Goal: Task Accomplishment & Management: Complete application form

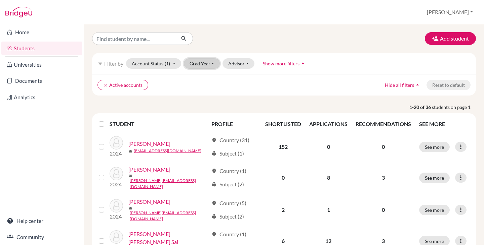
click at [201, 64] on button "Grad Year" at bounding box center [202, 63] width 36 height 10
click at [463, 12] on button "[PERSON_NAME]" at bounding box center [449, 12] width 52 height 13
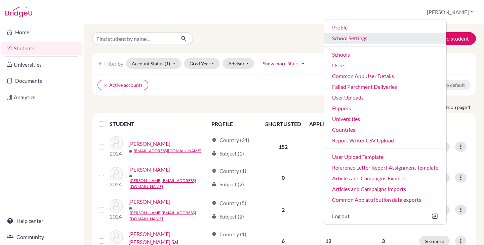
click at [384, 36] on link "School Settings" at bounding box center [385, 38] width 122 height 11
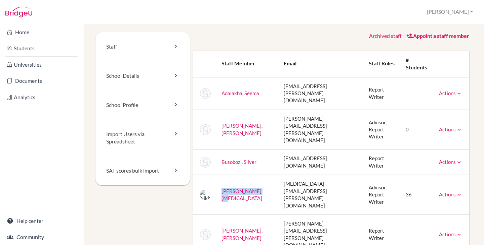
drag, startPoint x: 258, startPoint y: 160, endPoint x: 219, endPoint y: 160, distance: 39.3
click at [219, 175] on td "Gidwani, Nikita" at bounding box center [247, 195] width 62 height 40
click at [286, 175] on td "nikita.gidwani@akest.org" at bounding box center [320, 195] width 85 height 40
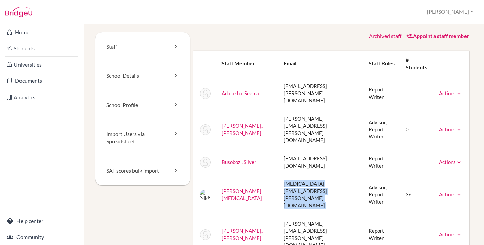
click at [286, 175] on td "nikita.gidwani@akest.org" at bounding box center [320, 195] width 85 height 40
copy tr "nikita.gidwani@akest.org"
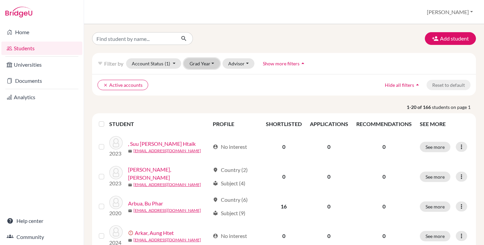
click at [212, 61] on button "Grad Year" at bounding box center [202, 63] width 36 height 10
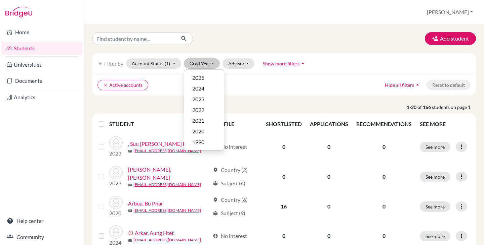
click at [207, 40] on div at bounding box center [152, 38] width 131 height 13
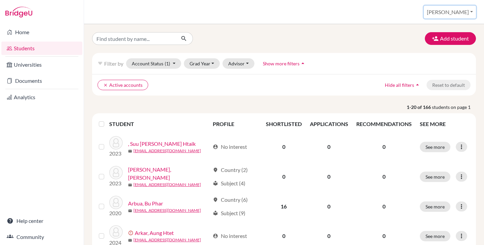
click at [471, 16] on button "[PERSON_NAME]" at bounding box center [449, 12] width 52 height 13
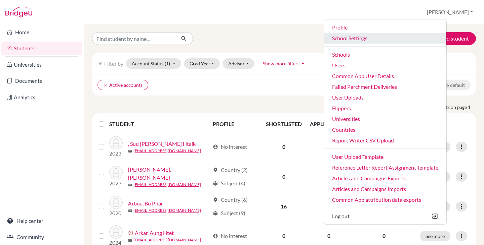
click at [384, 39] on link "School Settings" at bounding box center [385, 38] width 122 height 11
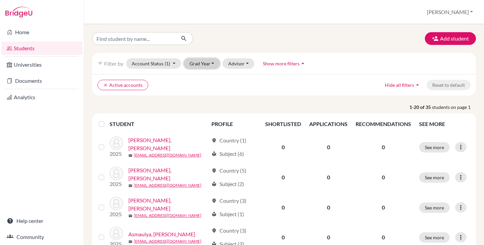
click at [202, 68] on button "Grad Year" at bounding box center [202, 63] width 36 height 10
click at [202, 66] on button "Grad Year" at bounding box center [202, 63] width 36 height 10
click at [232, 36] on div "Add student" at bounding box center [284, 38] width 394 height 13
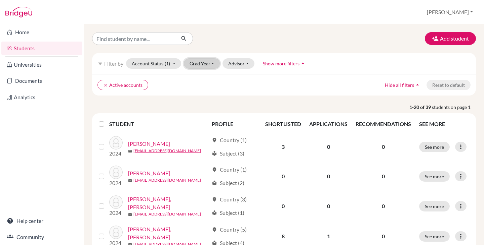
click at [215, 62] on button "Grad Year" at bounding box center [202, 63] width 36 height 10
click at [449, 13] on div "Students overview Diana Profile School Settings Admin Schools Users Common App …" at bounding box center [284, 12] width 400 height 24
click at [452, 12] on button "[PERSON_NAME]" at bounding box center [449, 12] width 52 height 13
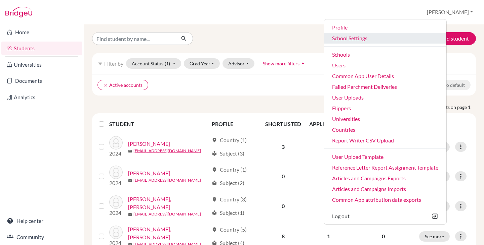
click at [382, 40] on link "School Settings" at bounding box center [385, 38] width 122 height 11
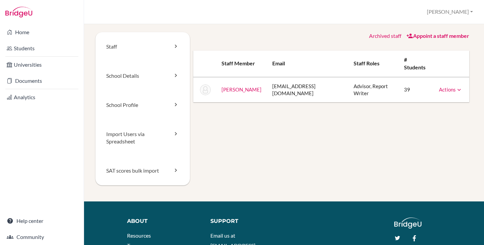
click at [412, 35] on link "Appoint a staff member" at bounding box center [437, 36] width 63 height 6
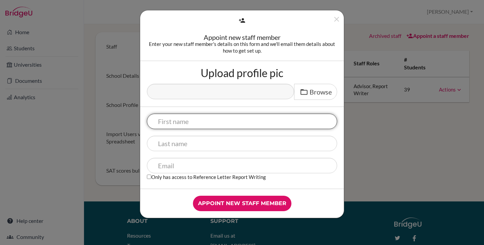
paste input "Shazeya Ghani"
type input "Shazeya Ghani"
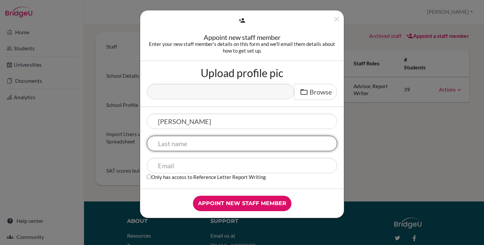
click at [197, 140] on input "text" at bounding box center [242, 143] width 190 height 15
paste input "Shazeya Ghani"
click at [186, 145] on input "Shazeya Ghani" at bounding box center [242, 143] width 190 height 15
click at [184, 145] on input "Shazeya Ghani" at bounding box center [242, 143] width 190 height 15
type input "Ghani"
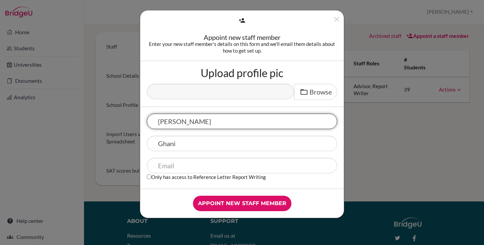
click at [209, 120] on input "Shazeya Ghani" at bounding box center [242, 121] width 190 height 15
type input "Shazeya"
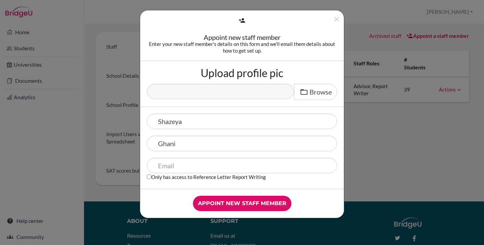
click at [176, 60] on div "Appoint new staff member Enter your new staff member's details on this form and…" at bounding box center [242, 35] width 204 height 51
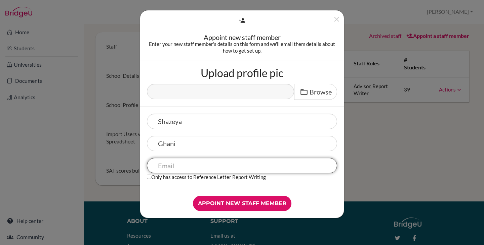
click at [184, 164] on input "text" at bounding box center [242, 165] width 190 height 15
paste input "Ghanishazeya@kas.edu.pk"
click at [161, 166] on input "Ghanishazeya@kas.edu.pk" at bounding box center [242, 165] width 190 height 15
type input "ghanishazeya@kas.edu.pk"
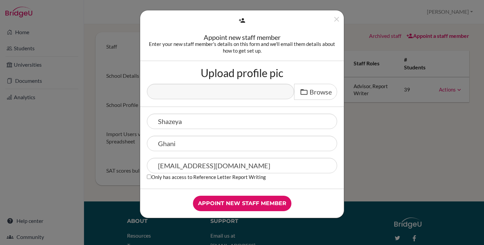
click at [165, 67] on div "Upload profile pic Browse" at bounding box center [242, 84] width 204 height 46
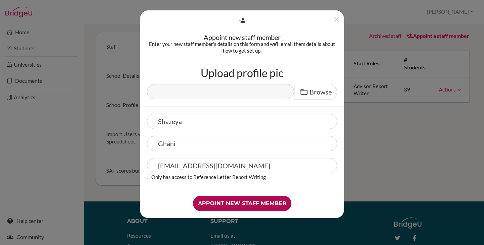
click at [256, 203] on input "Appoint new staff member" at bounding box center [242, 203] width 98 height 15
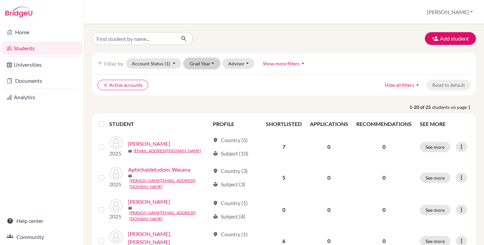
click at [203, 63] on button "Grad Year" at bounding box center [202, 63] width 36 height 10
click at [472, 9] on button "[PERSON_NAME]" at bounding box center [449, 12] width 52 height 13
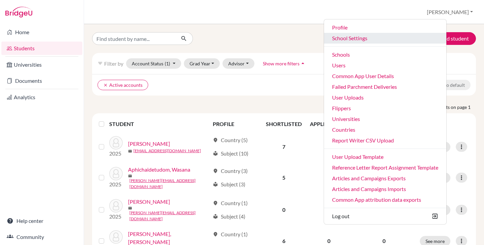
click at [376, 37] on link "School Settings" at bounding box center [385, 38] width 122 height 11
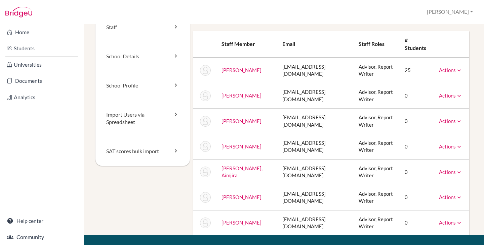
scroll to position [20, 0]
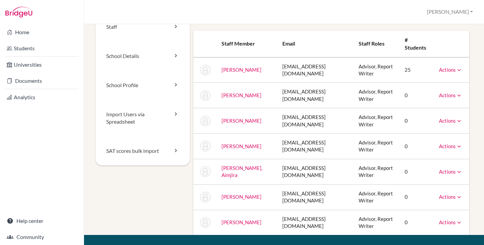
click at [277, 172] on td "[EMAIL_ADDRESS][DOMAIN_NAME]" at bounding box center [315, 172] width 76 height 26
click at [330, 170] on td "[EMAIL_ADDRESS][DOMAIN_NAME]" at bounding box center [315, 172] width 76 height 26
click at [287, 223] on td "[EMAIL_ADDRESS][DOMAIN_NAME]" at bounding box center [315, 222] width 76 height 25
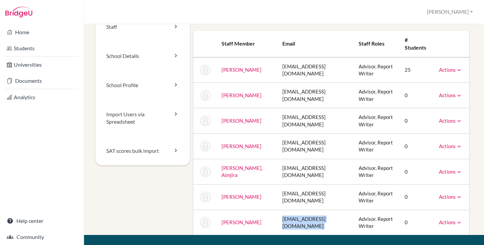
click at [287, 223] on td "[EMAIL_ADDRESS][DOMAIN_NAME]" at bounding box center [315, 222] width 76 height 25
click at [300, 224] on td "[EMAIL_ADDRESS][DOMAIN_NAME]" at bounding box center [315, 222] width 76 height 25
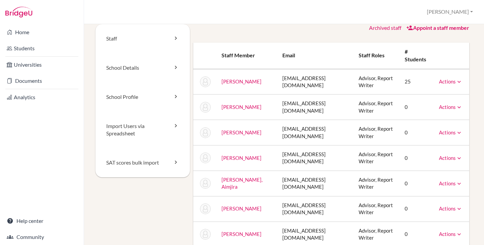
scroll to position [7, 0]
